Goal: Navigation & Orientation: Find specific page/section

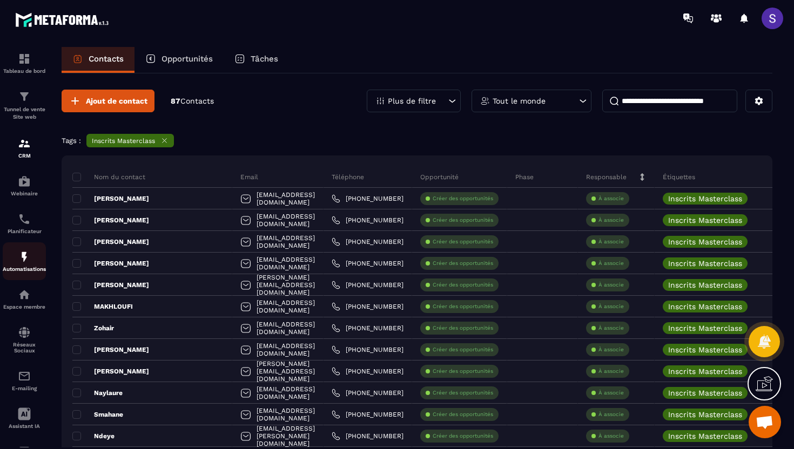
click at [25, 257] on img at bounding box center [24, 256] width 13 height 13
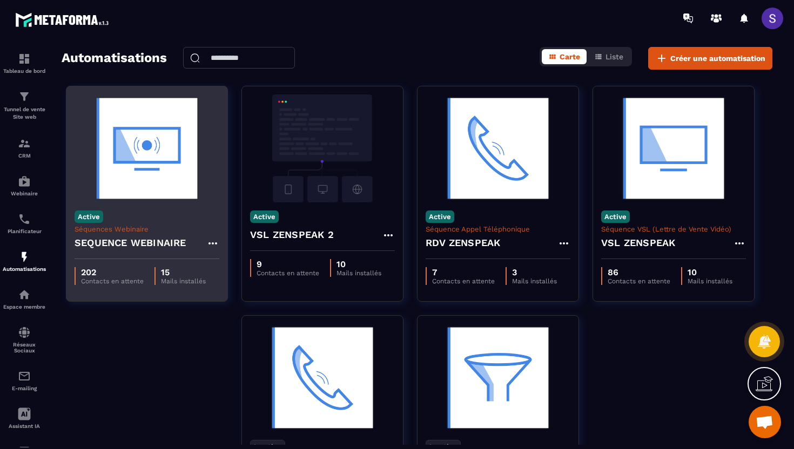
click at [160, 240] on h4 "SEQUENCE WEBINAIRE" at bounding box center [131, 242] width 112 height 15
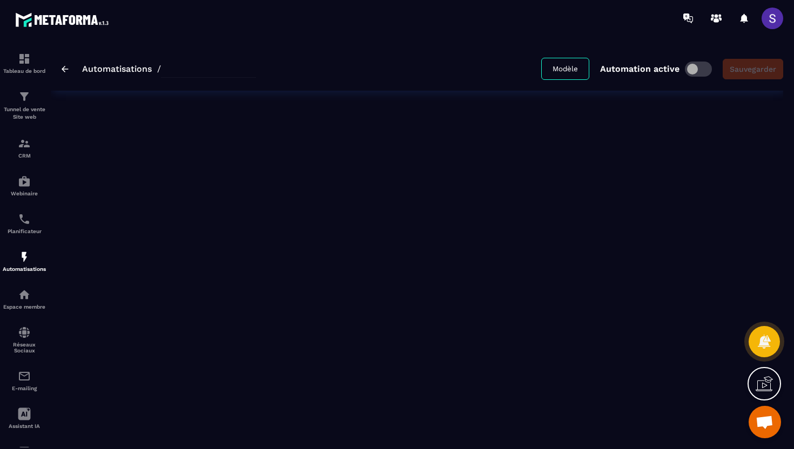
type input "**********"
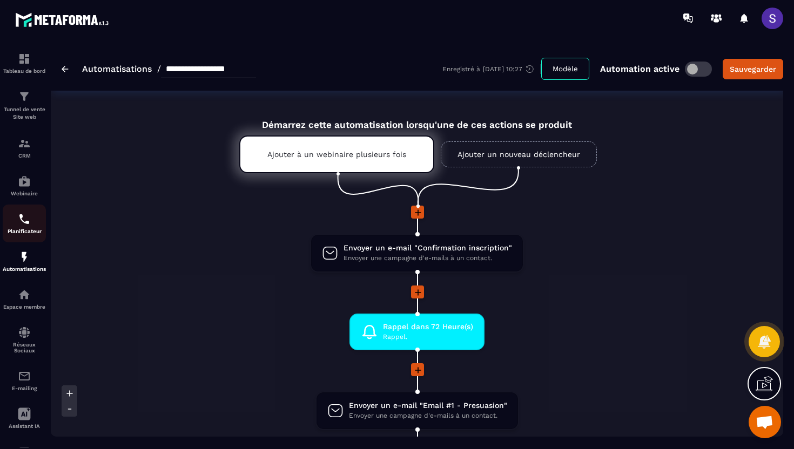
click at [22, 224] on img at bounding box center [24, 219] width 13 height 13
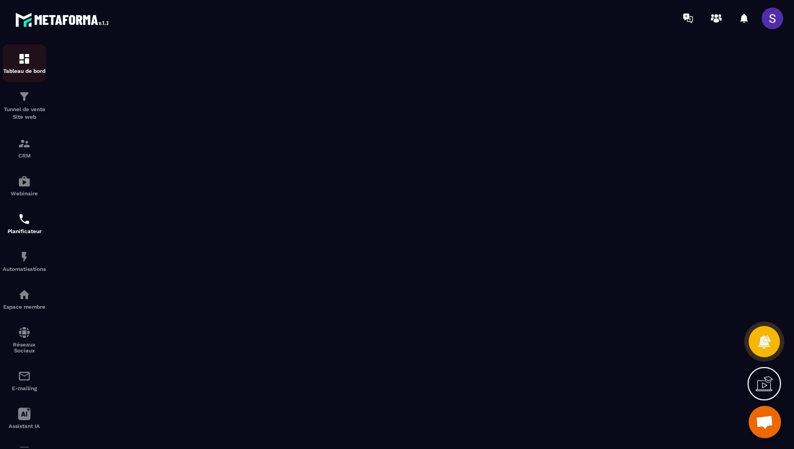
click at [22, 66] on div "Tableau de bord" at bounding box center [24, 63] width 43 height 22
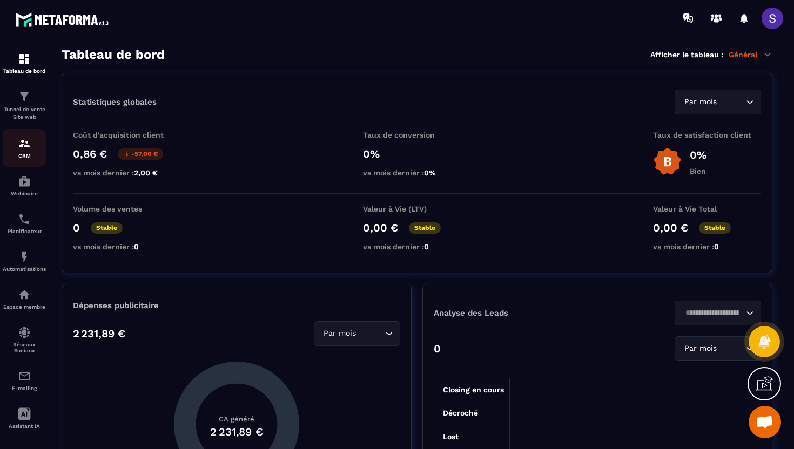
click at [32, 153] on p "CRM" at bounding box center [24, 156] width 43 height 6
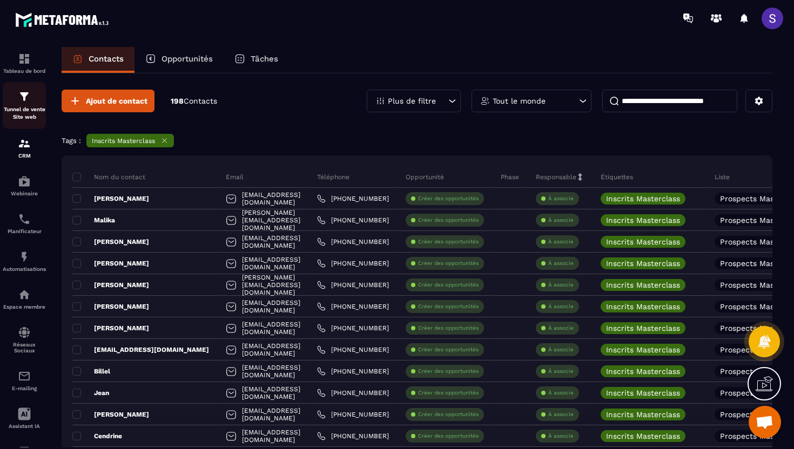
click at [23, 108] on p "Tunnel de vente Site web" at bounding box center [24, 113] width 43 height 15
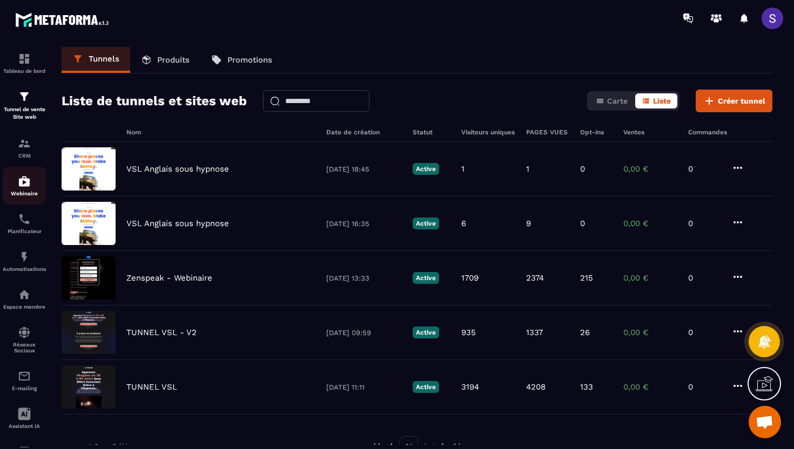
click at [25, 193] on p "Webinaire" at bounding box center [24, 194] width 43 height 6
click at [25, 143] on img at bounding box center [24, 143] width 13 height 13
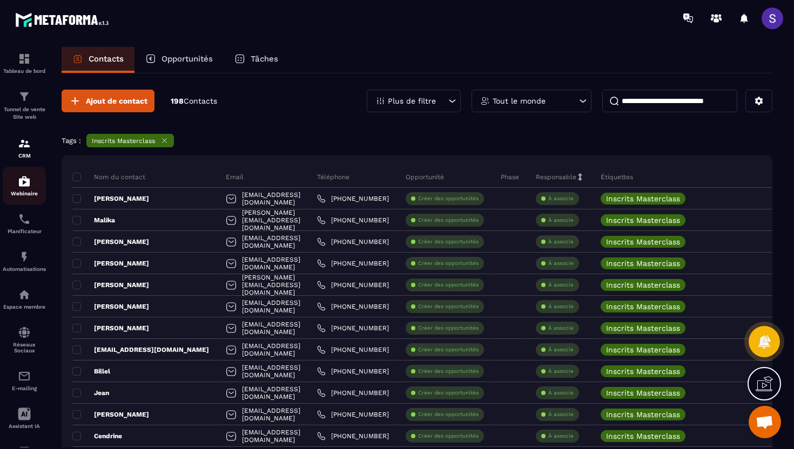
click at [28, 192] on p "Webinaire" at bounding box center [24, 194] width 43 height 6
click at [28, 229] on p "Planificateur" at bounding box center [24, 231] width 43 height 6
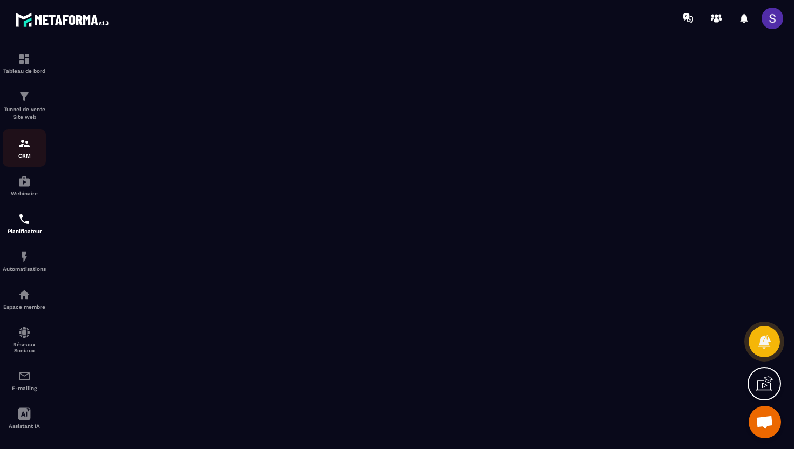
click at [27, 151] on div "CRM" at bounding box center [24, 148] width 43 height 22
